Goal: Feedback & Contribution: Leave review/rating

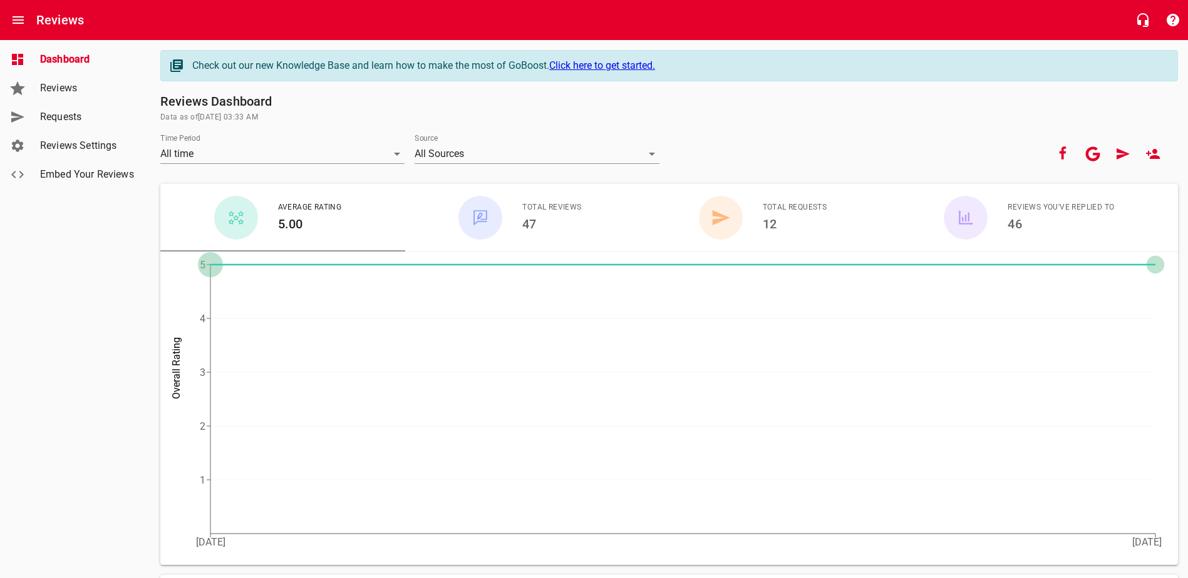
click at [84, 95] on span "Reviews" at bounding box center [87, 88] width 95 height 15
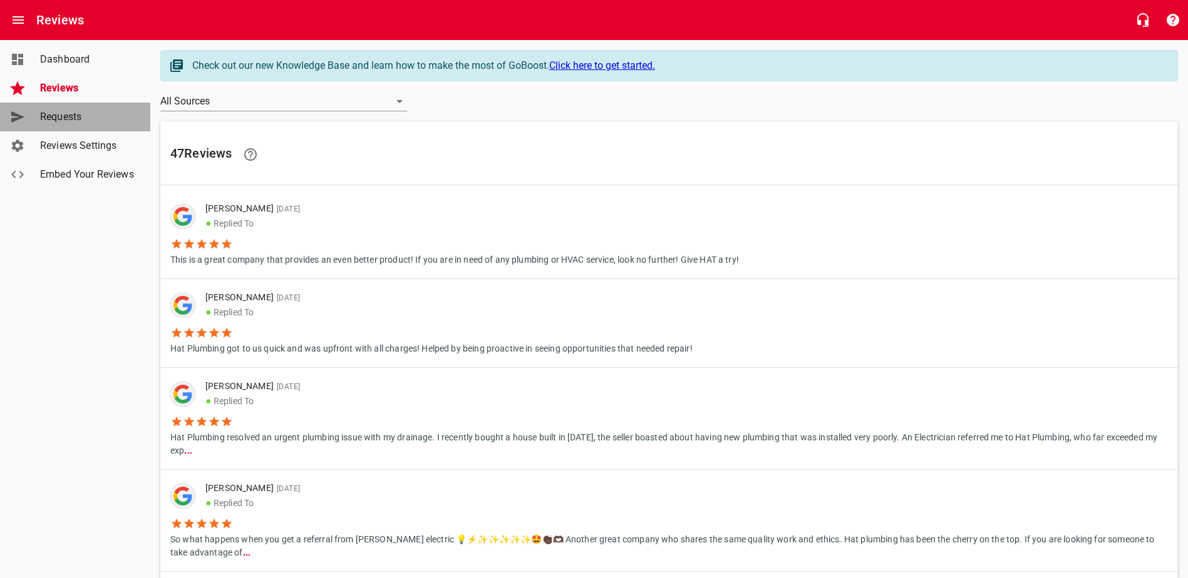
drag, startPoint x: 72, startPoint y: 116, endPoint x: 59, endPoint y: 116, distance: 13.1
click at [59, 116] on span "Requests" at bounding box center [87, 117] width 95 height 15
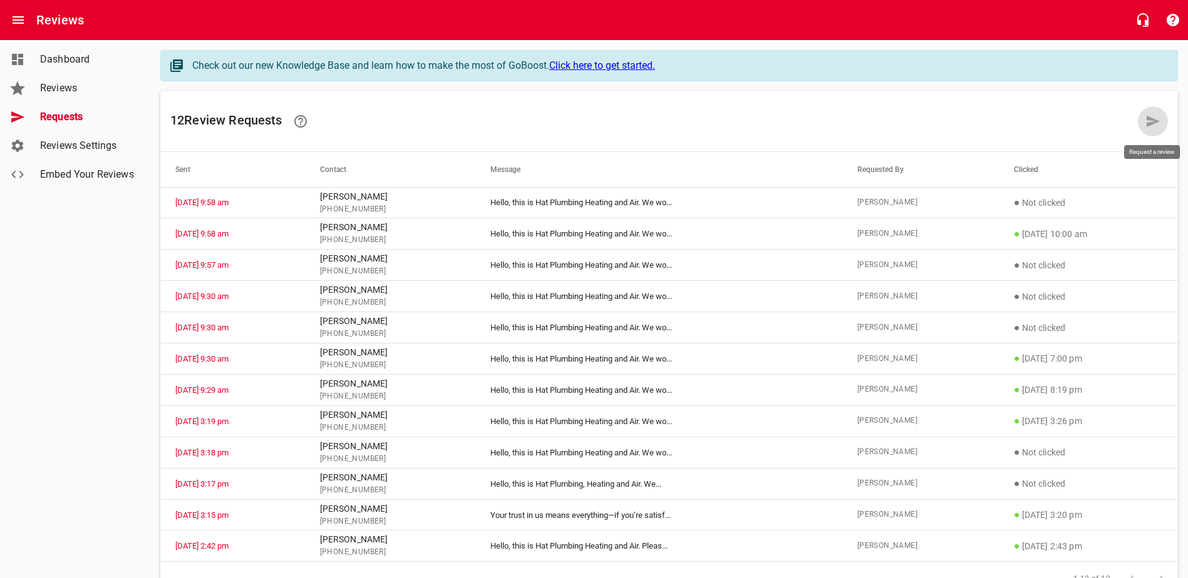
click at [1143, 121] on link at bounding box center [1153, 121] width 30 height 30
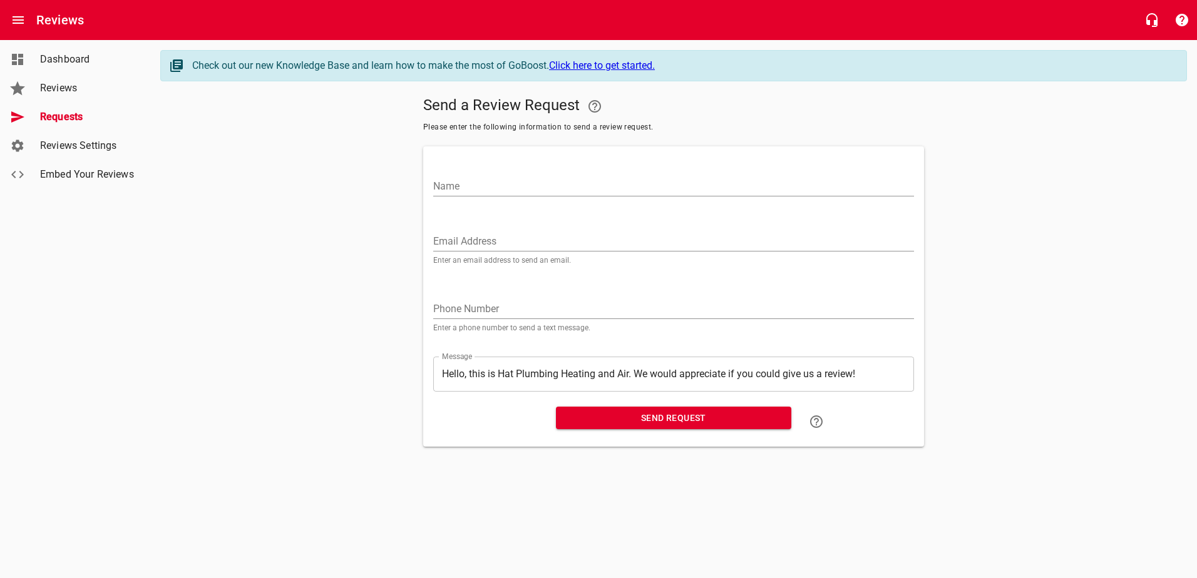
click at [527, 174] on div "Name" at bounding box center [673, 182] width 481 height 30
click at [525, 180] on input "Name" at bounding box center [673, 187] width 481 height 20
type input "[PERSON_NAME]"
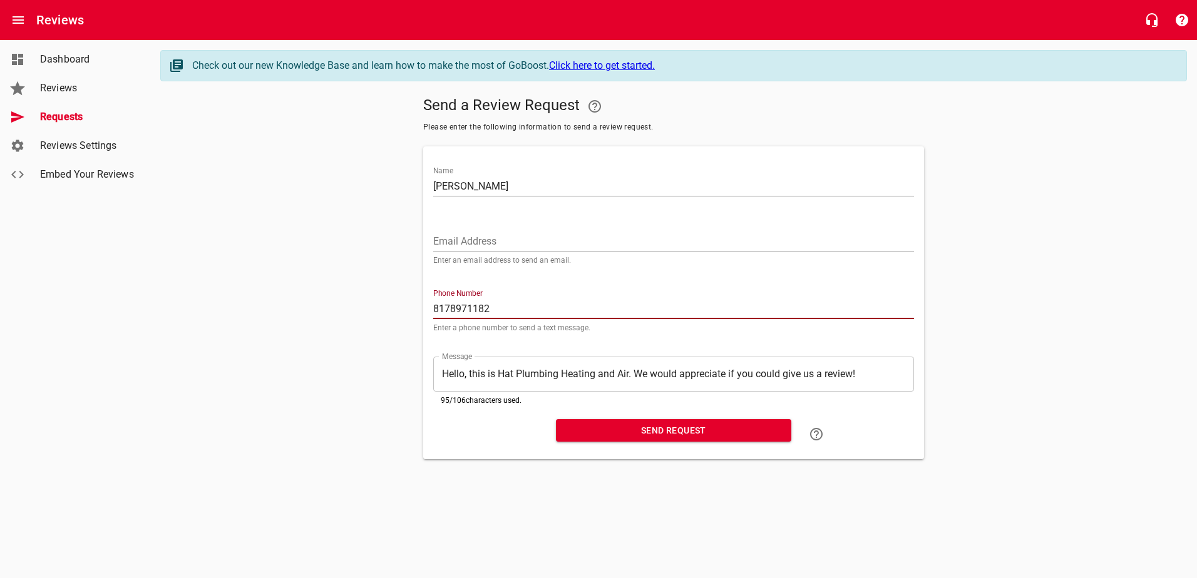
type input "8178971182"
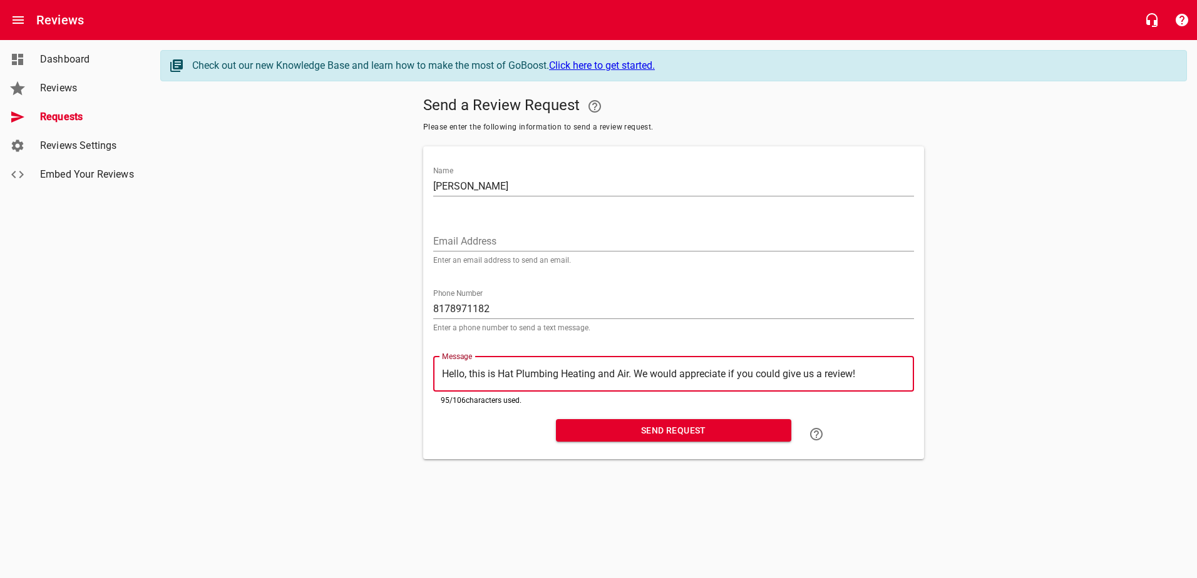
click at [657, 427] on span "Send Request" at bounding box center [673, 431] width 215 height 16
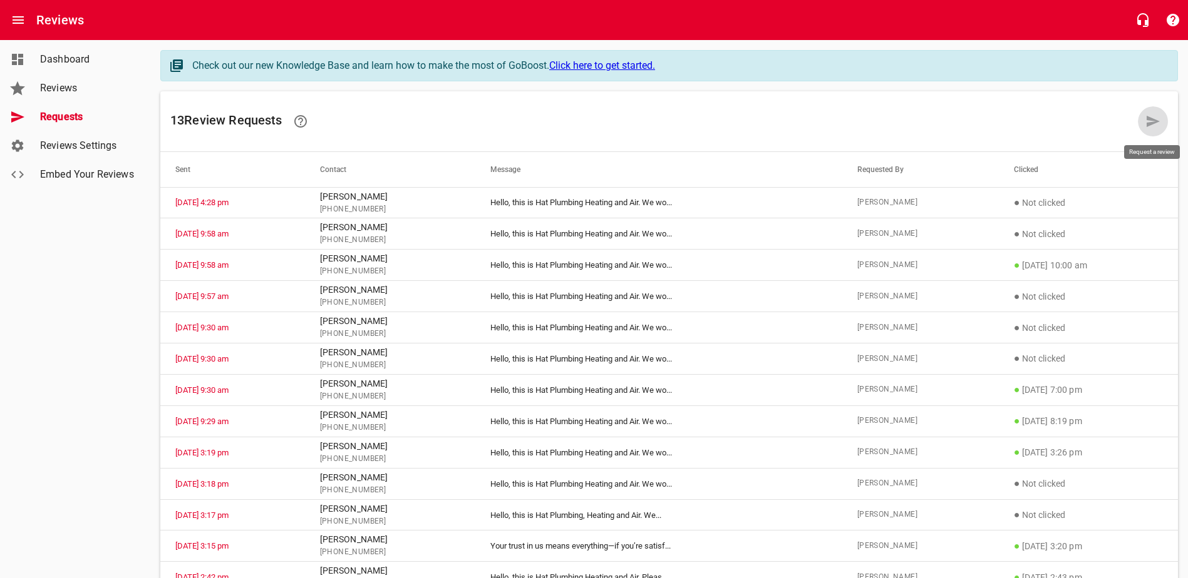
click at [1153, 122] on icon at bounding box center [1152, 121] width 13 height 11
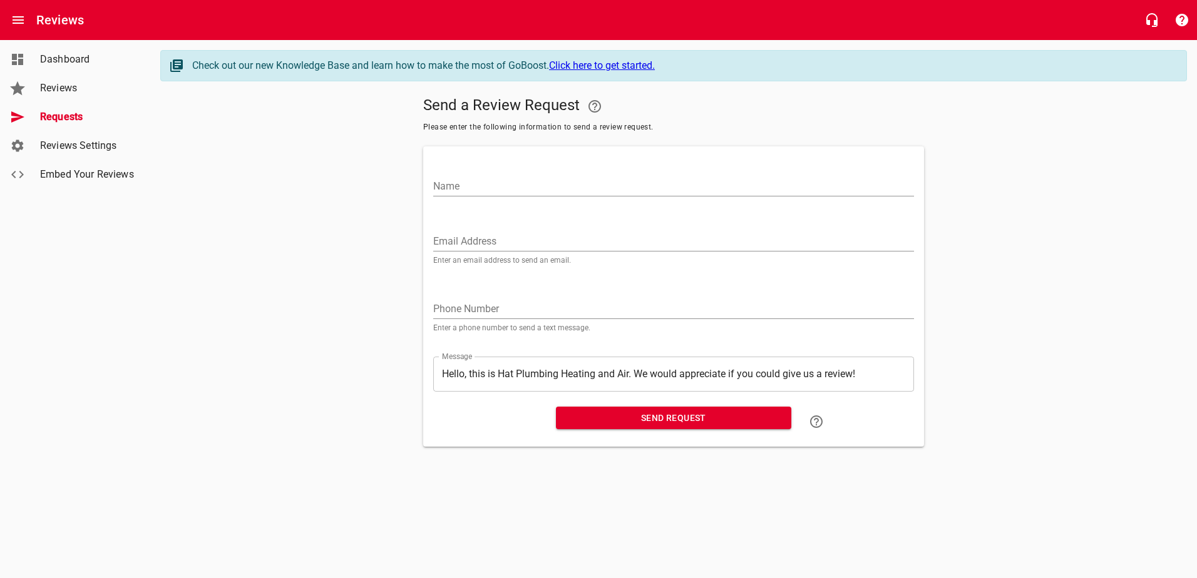
click at [508, 187] on input "Name" at bounding box center [673, 187] width 481 height 20
type input "[PERSON_NAME]"
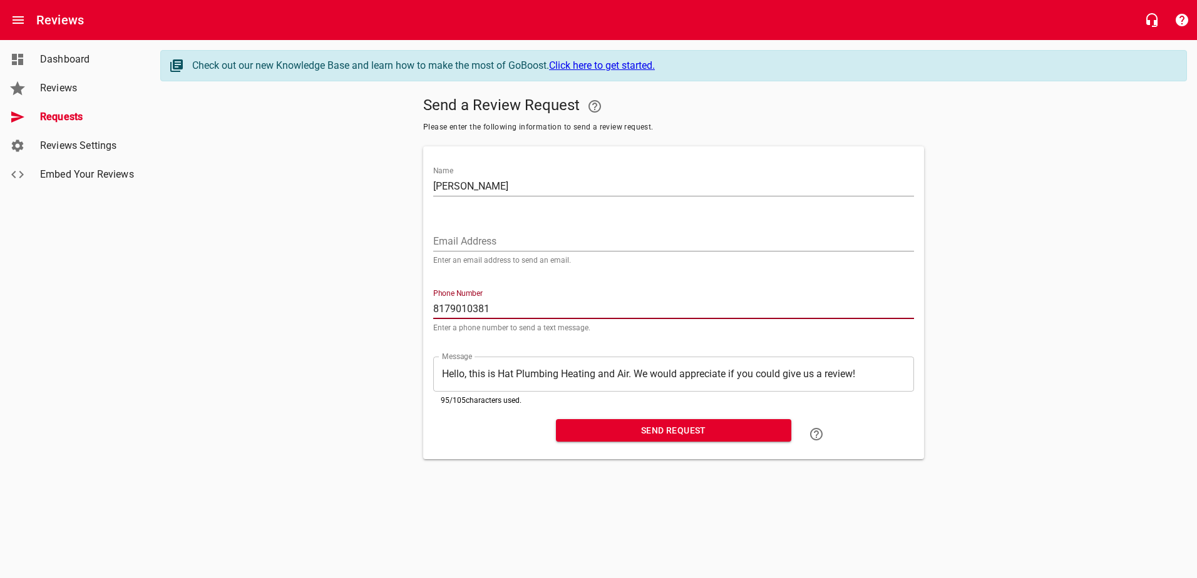
type input "8179010381"
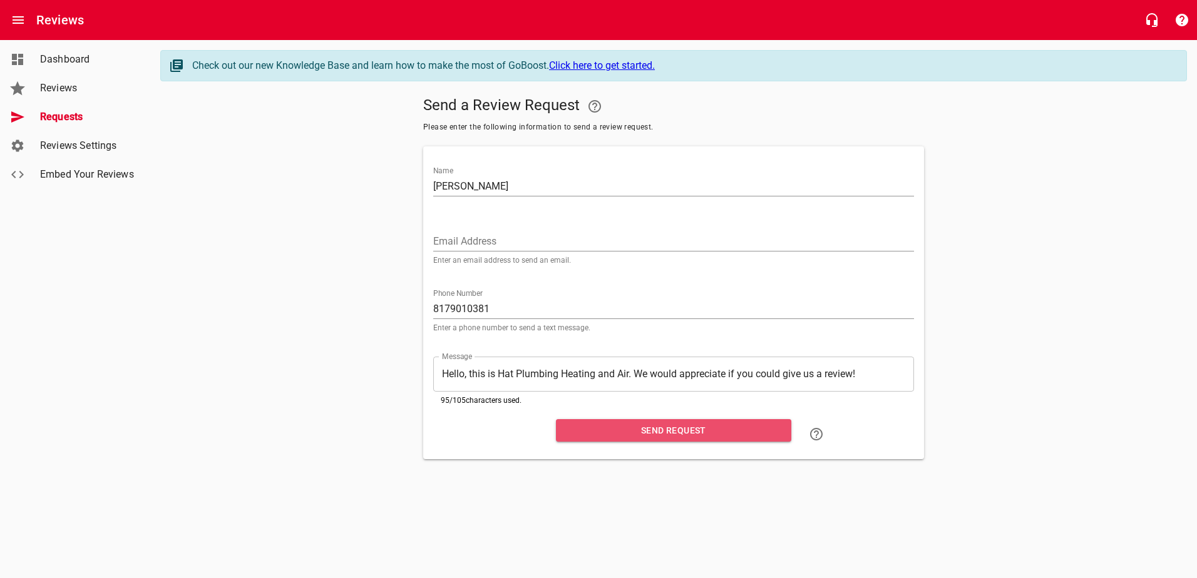
click at [676, 437] on span "Send Request" at bounding box center [673, 431] width 215 height 16
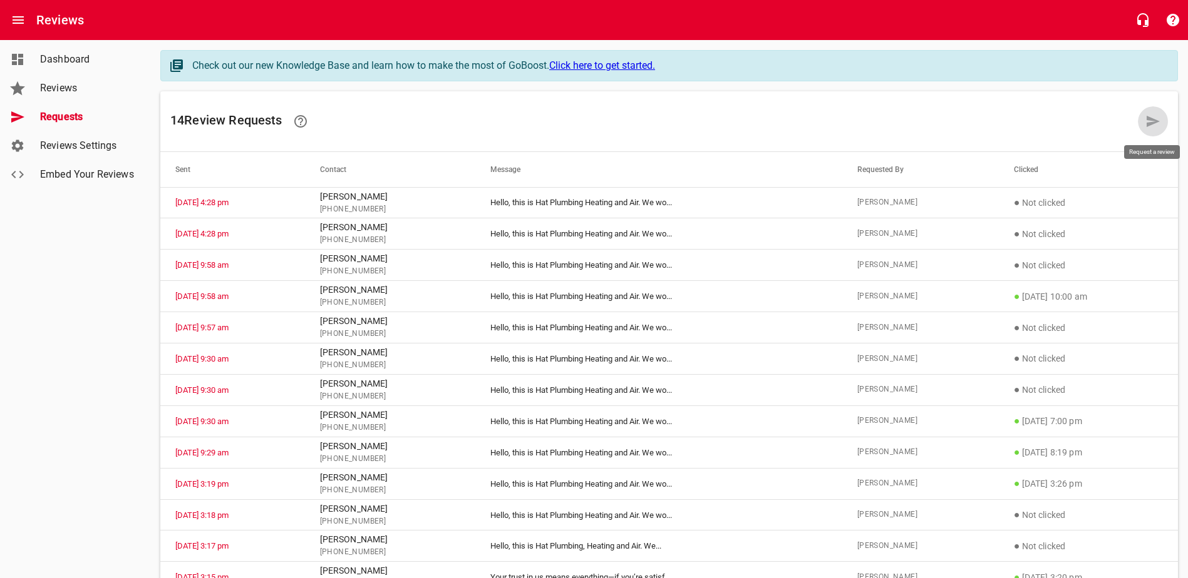
click at [1159, 121] on icon at bounding box center [1152, 121] width 15 height 15
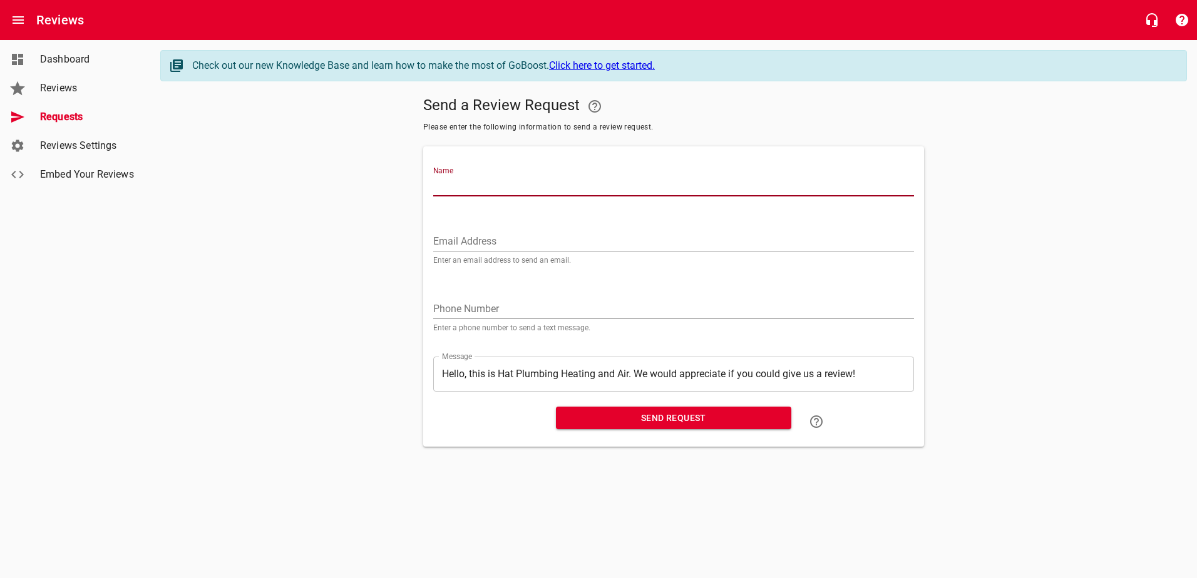
click at [529, 192] on input "Name" at bounding box center [673, 187] width 481 height 20
type input "p"
type input "[PERSON_NAME]"
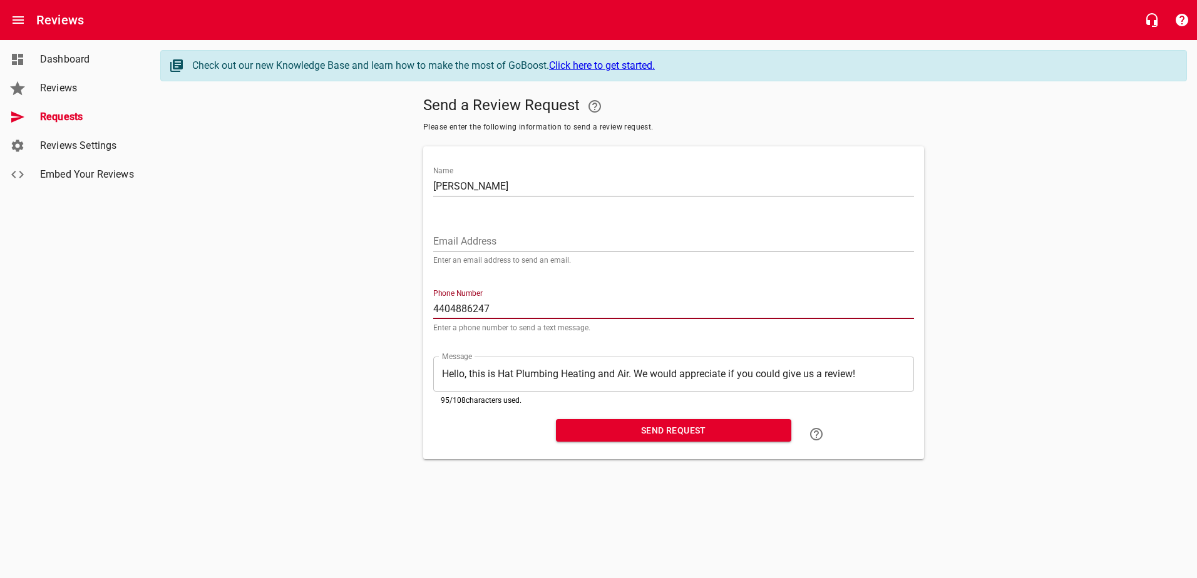
type input "4404886247"
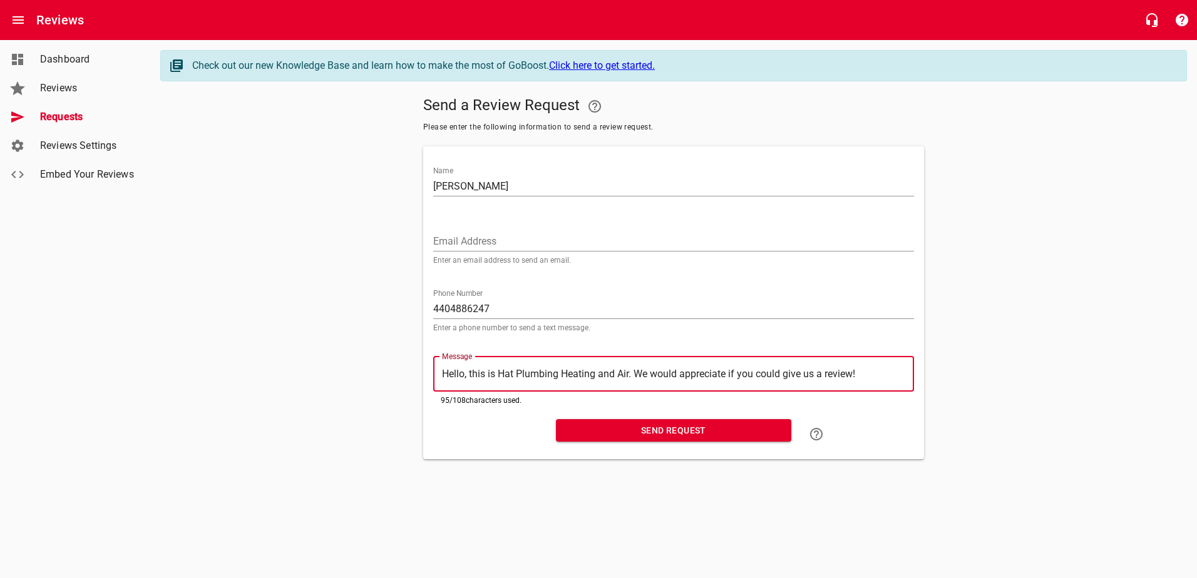
click at [646, 426] on span "Send Request" at bounding box center [673, 431] width 215 height 16
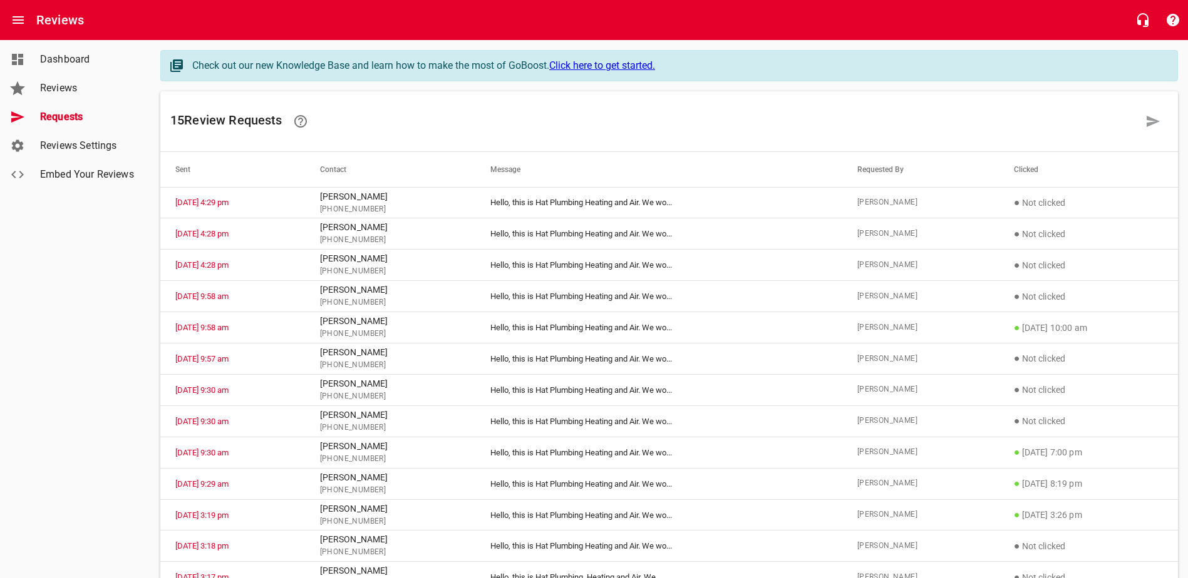
click at [58, 68] on link "Dashboard" at bounding box center [75, 59] width 150 height 29
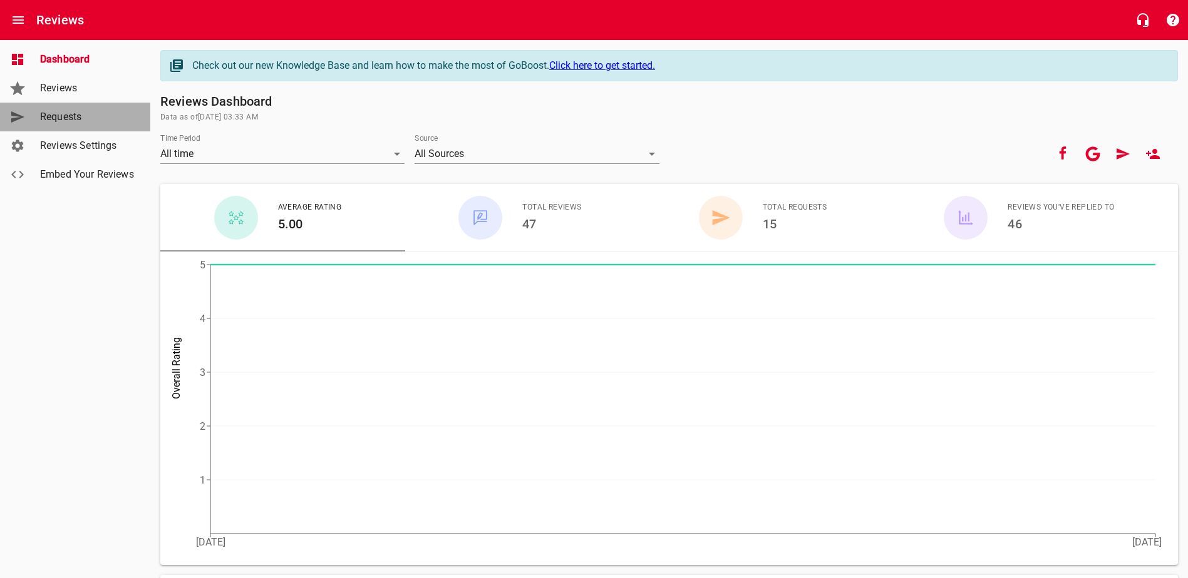
click at [54, 117] on span "Requests" at bounding box center [87, 117] width 95 height 15
